Goal: Task Accomplishment & Management: Manage account settings

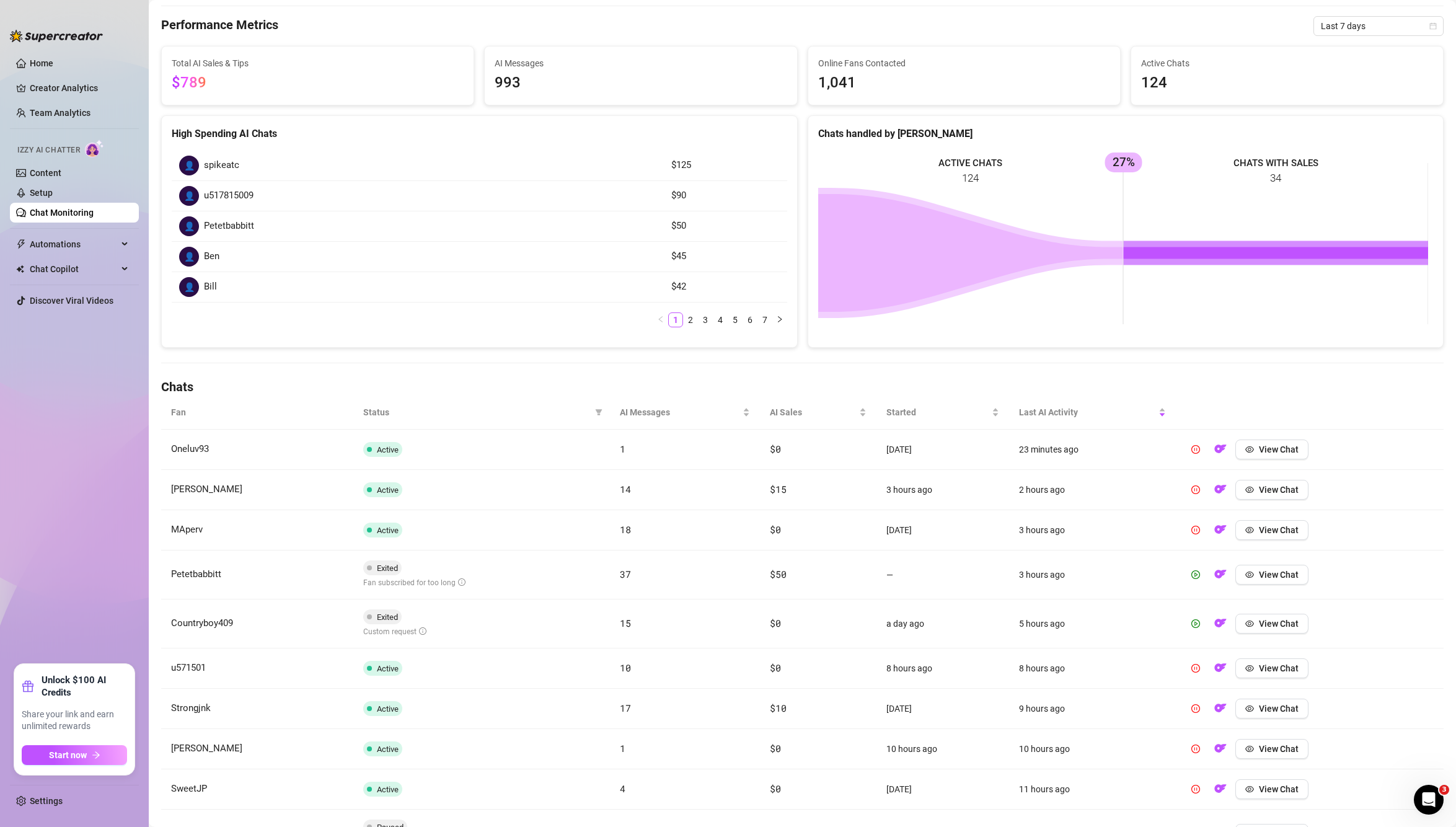
scroll to position [174, 0]
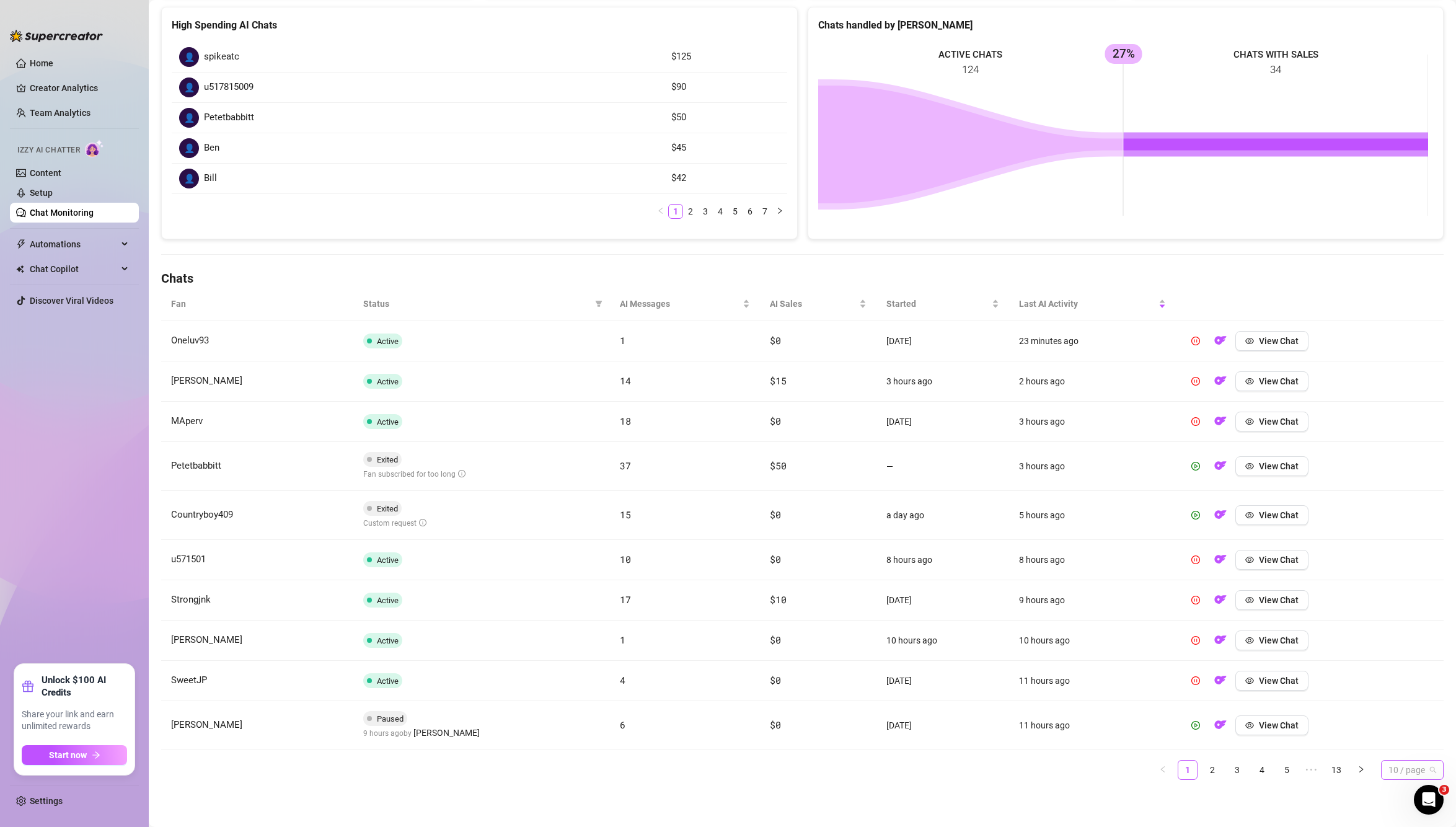
click at [1397, 771] on span "10 / page" at bounding box center [1412, 770] width 48 height 19
click at [1407, 741] on div "100 / page" at bounding box center [1412, 745] width 43 height 13
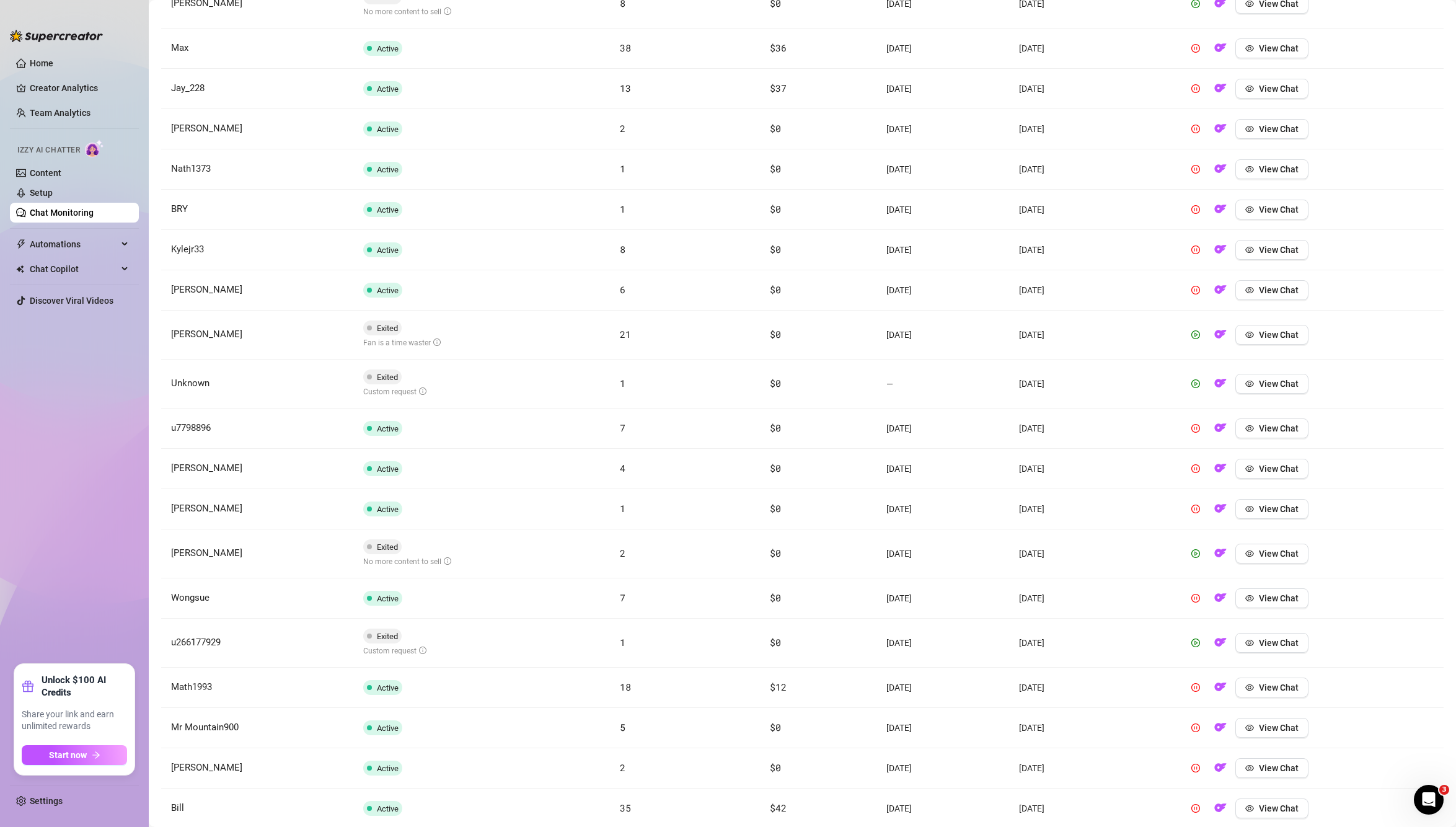
scroll to position [4035, 0]
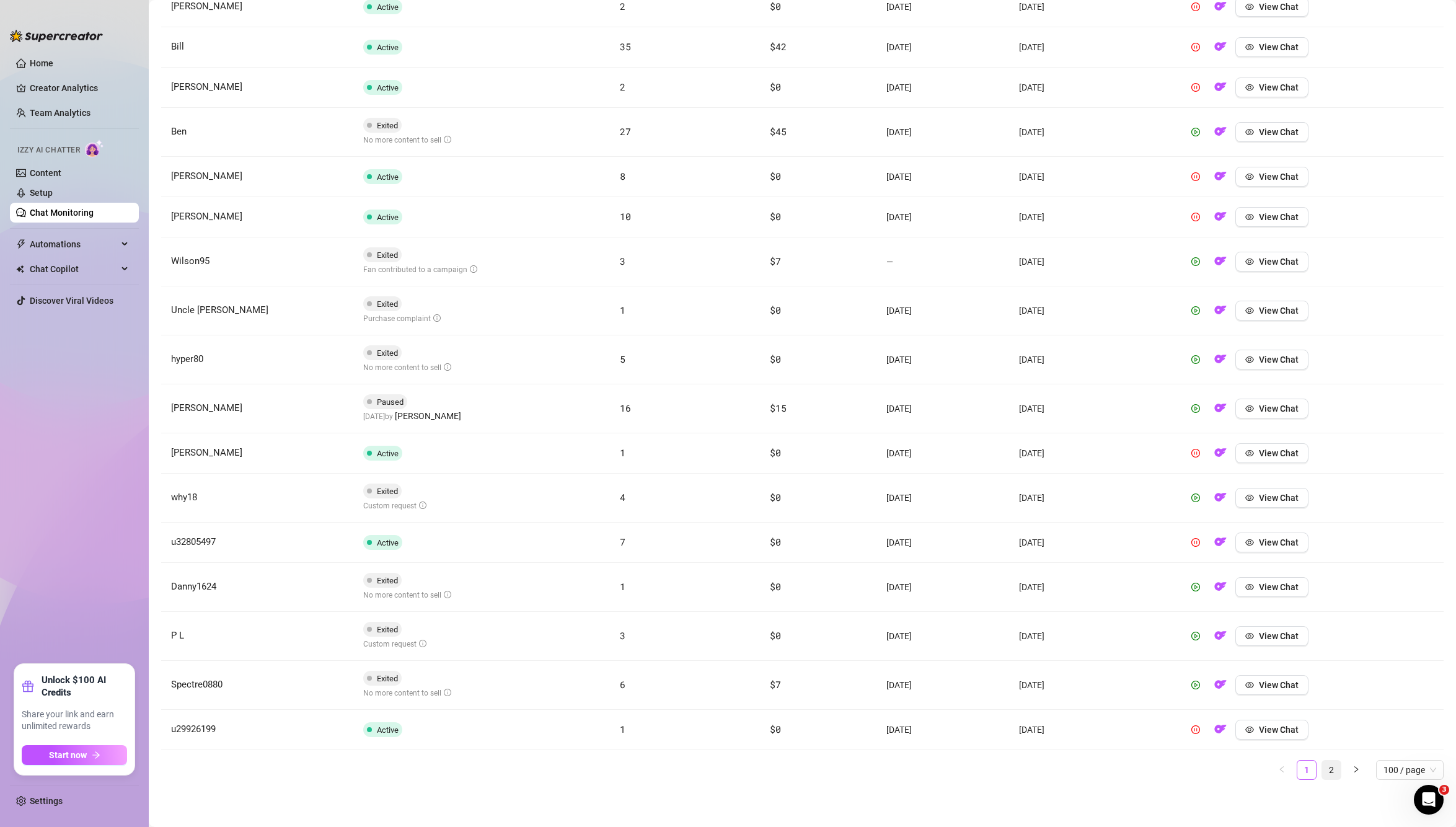
click at [1326, 773] on link "2" at bounding box center [1332, 770] width 19 height 19
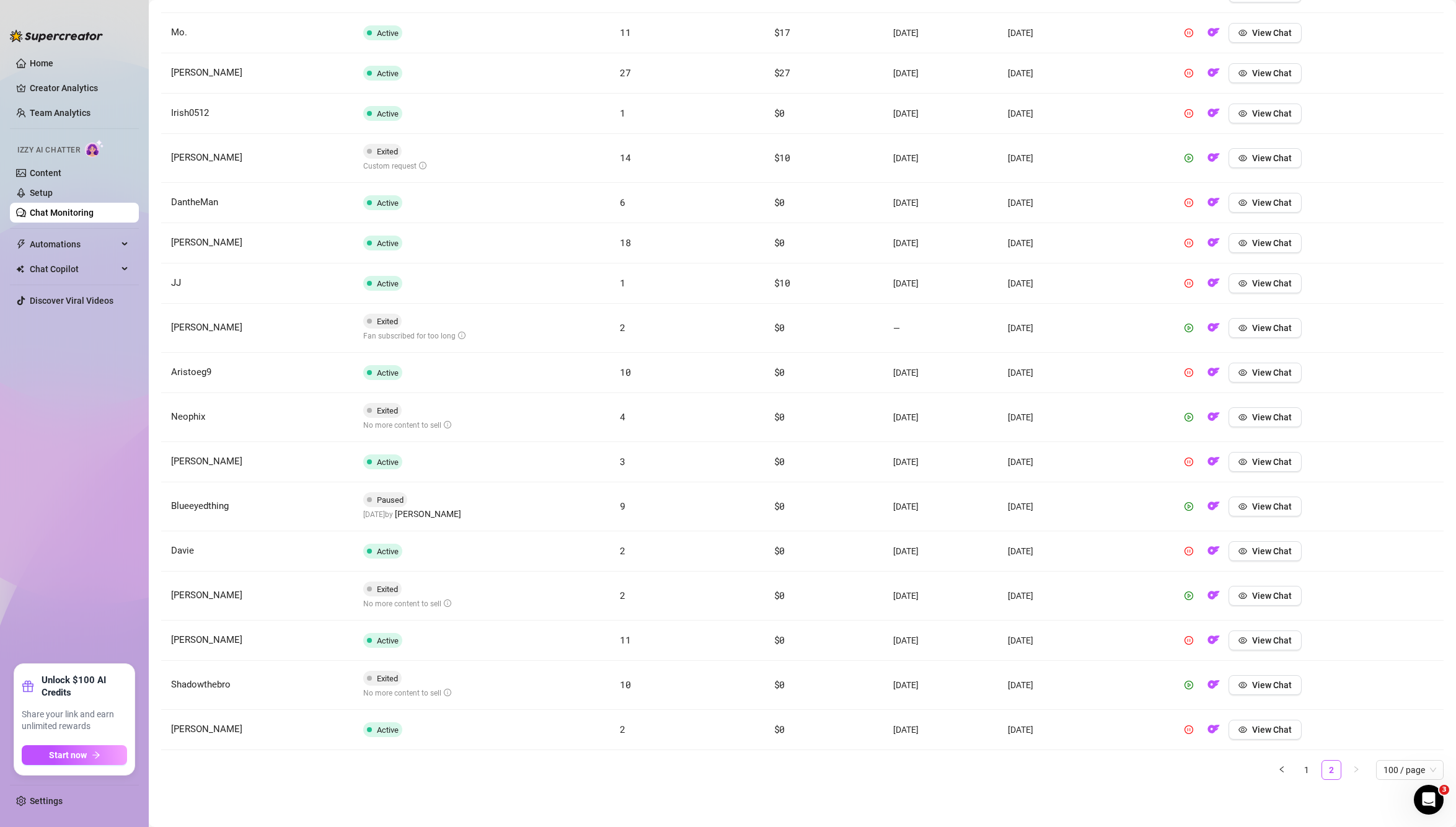
scroll to position [791, 0]
click at [56, 168] on link "Content" at bounding box center [45, 173] width 31 height 10
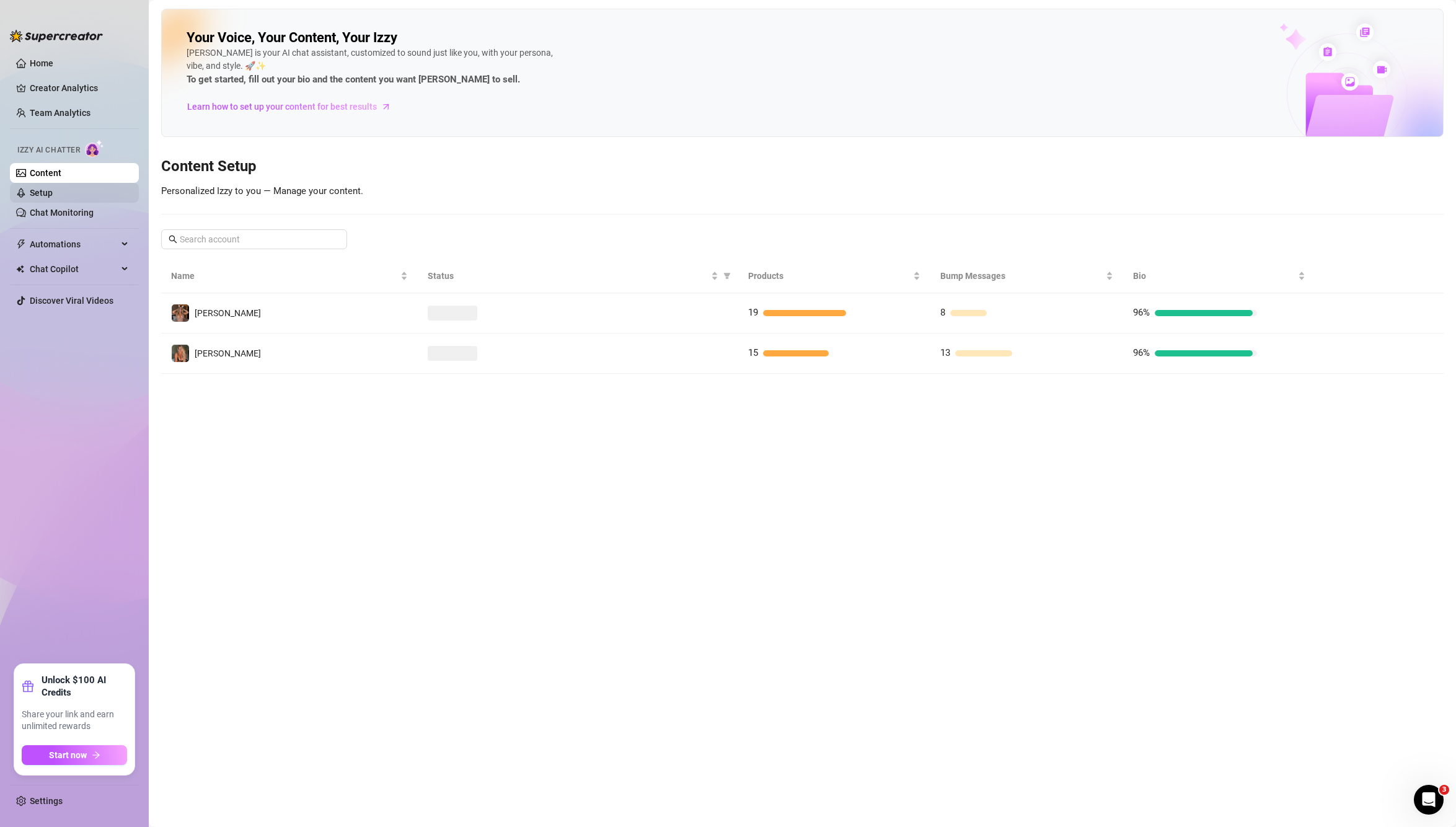
click at [38, 188] on link "Setup" at bounding box center [41, 192] width 23 height 10
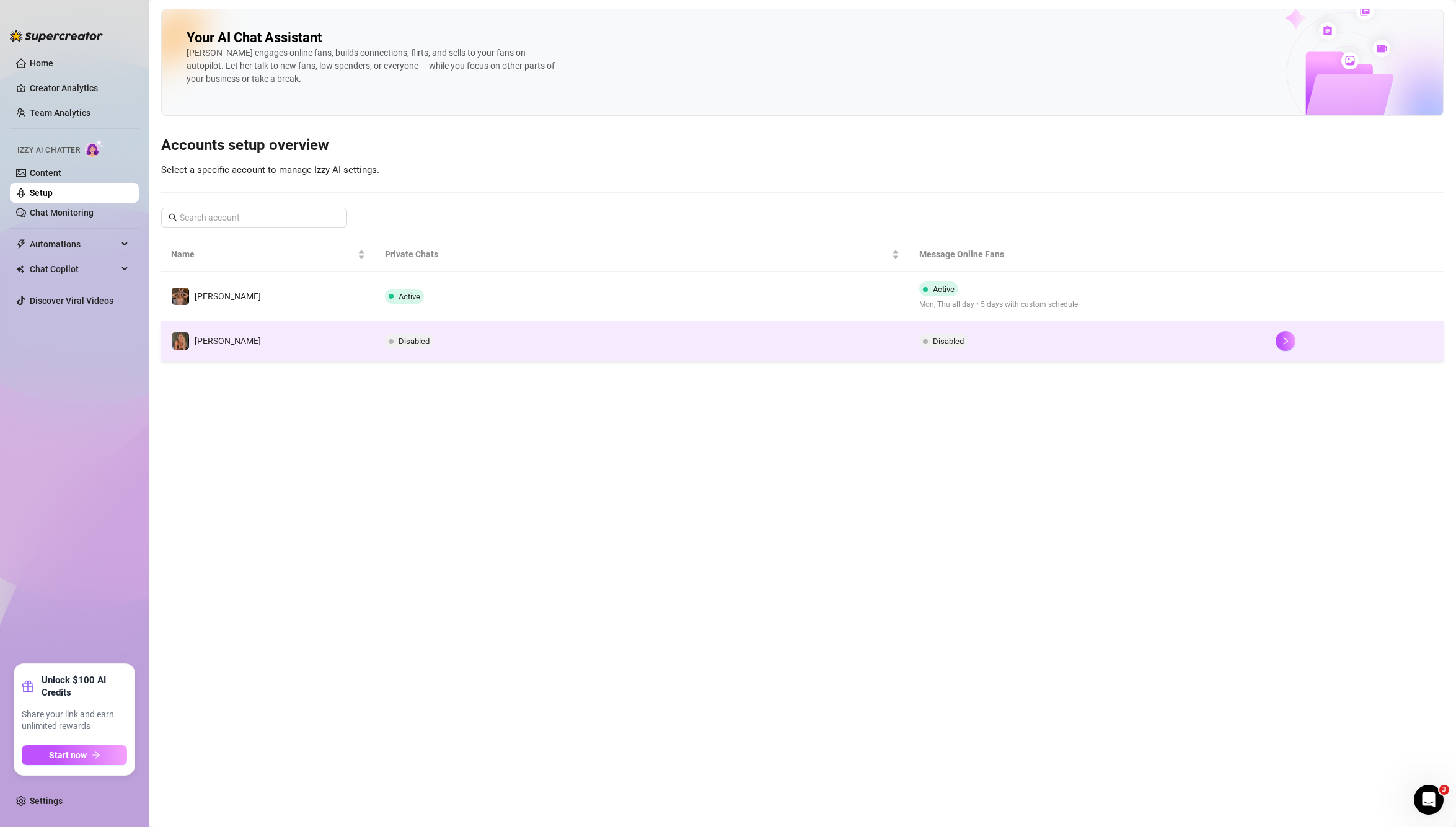
click at [937, 341] on span "Disabled" at bounding box center [948, 341] width 31 height 9
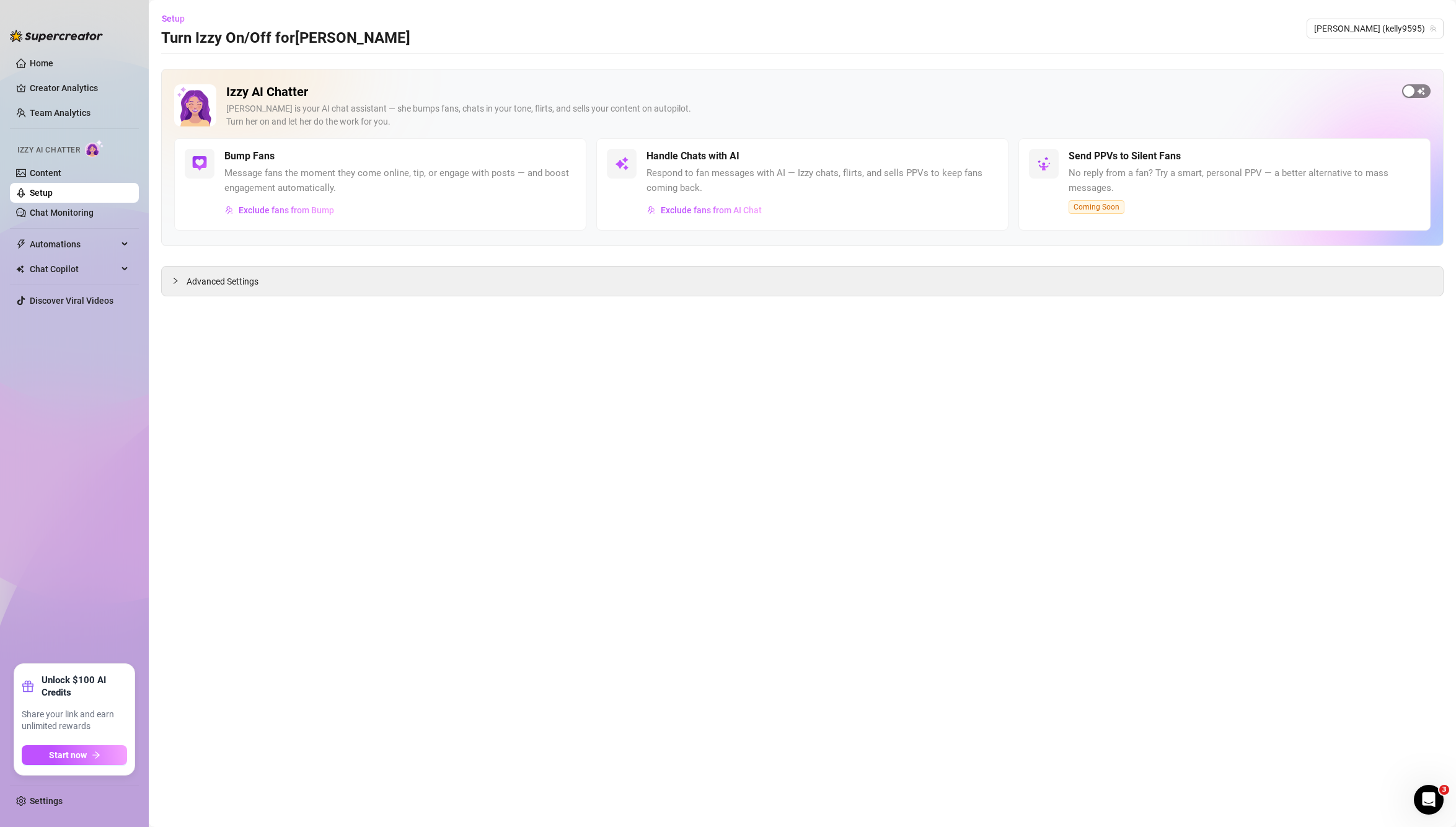
click at [1423, 94] on span "button" at bounding box center [1416, 91] width 28 height 13
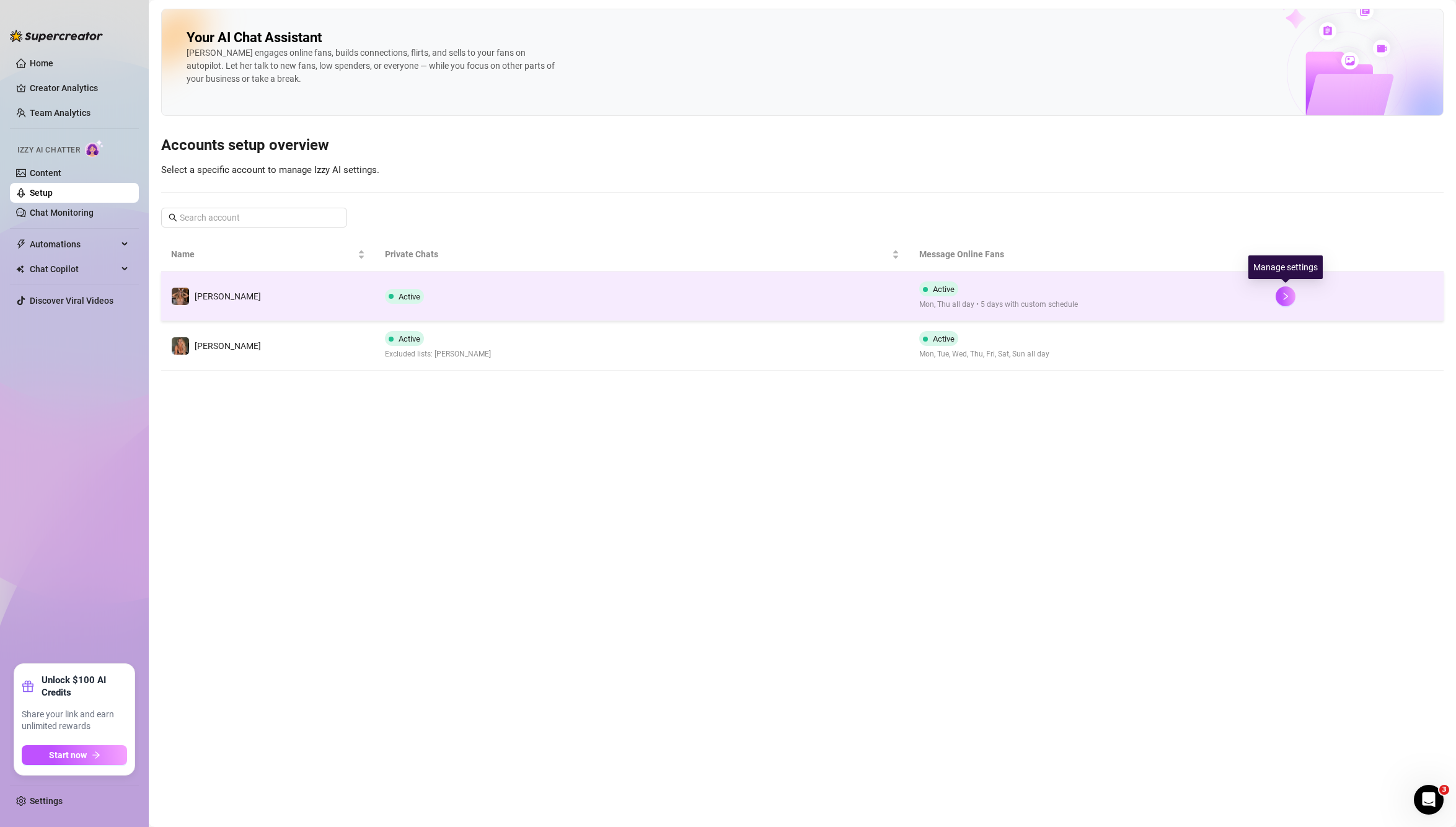
click at [1236, 296] on td "Active Mon, Thu all day • 5 days with custom schedule" at bounding box center [1088, 296] width 357 height 49
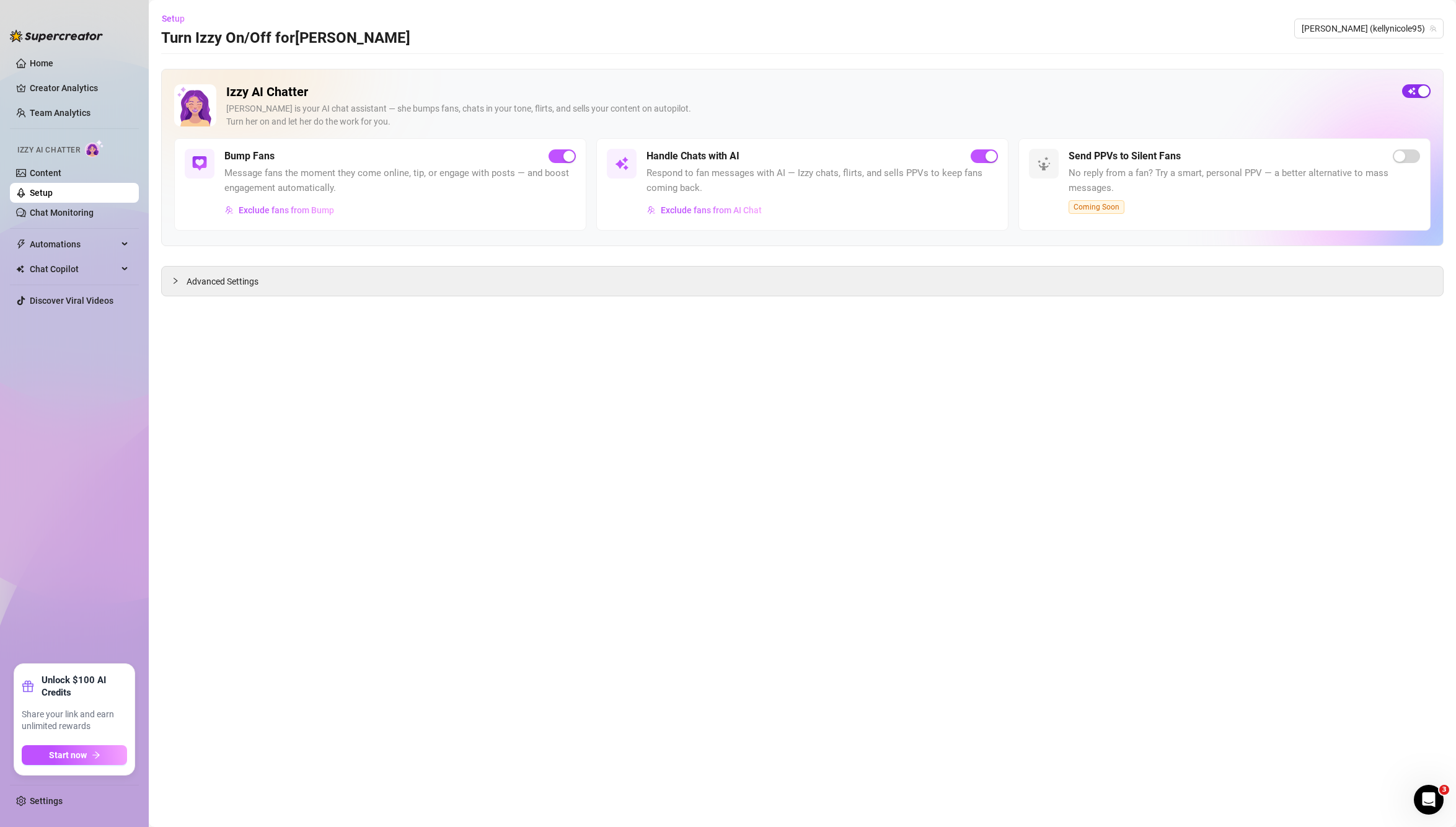
click at [1416, 90] on span "button" at bounding box center [1416, 91] width 28 height 13
click at [52, 58] on link "Home" at bounding box center [41, 63] width 23 height 10
